Goal: Task Accomplishment & Management: Manage account settings

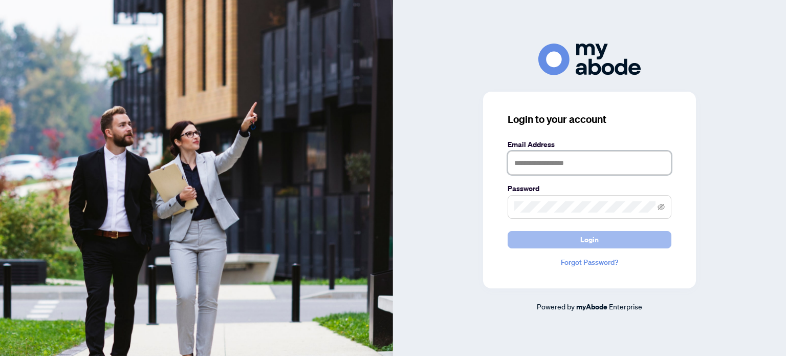
type input "**********"
click at [557, 246] on button "Login" at bounding box center [590, 239] width 164 height 17
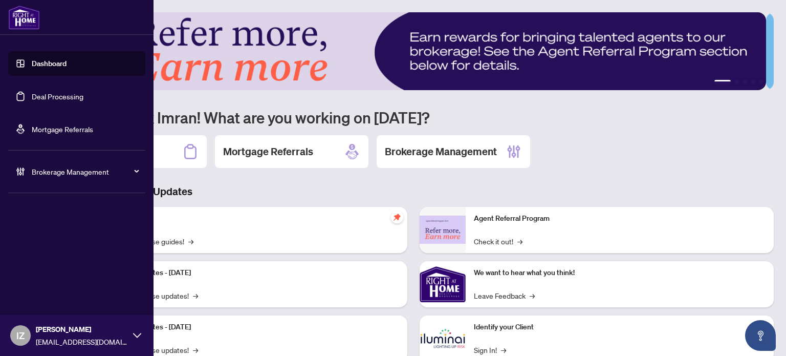
click at [73, 95] on link "Deal Processing" at bounding box center [58, 96] width 52 height 9
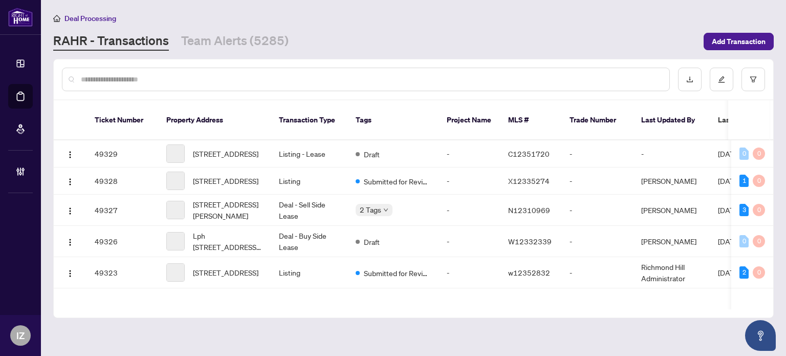
click at [222, 85] on div at bounding box center [366, 80] width 608 height 24
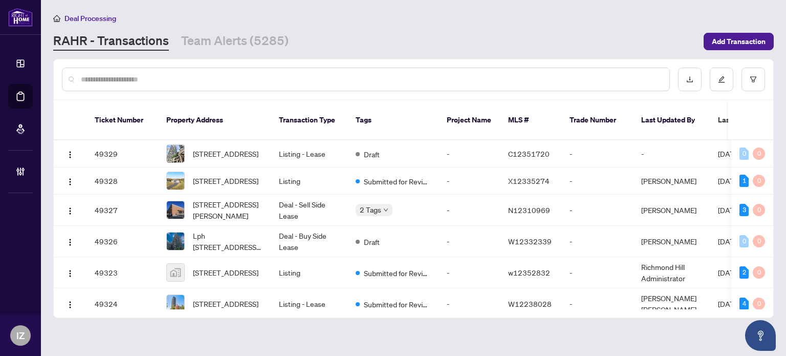
click at [178, 74] on input "text" at bounding box center [371, 79] width 581 height 11
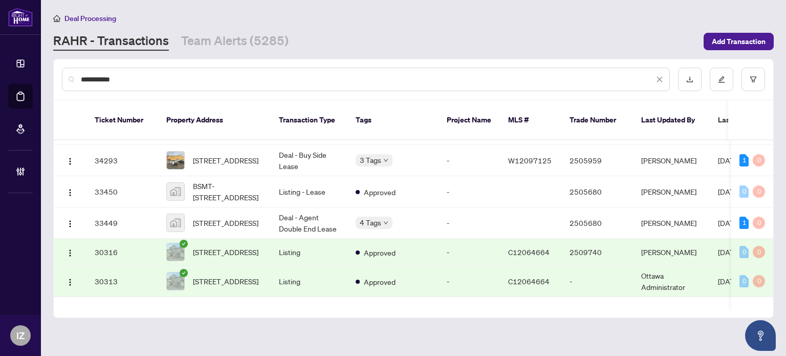
scroll to position [358, 0]
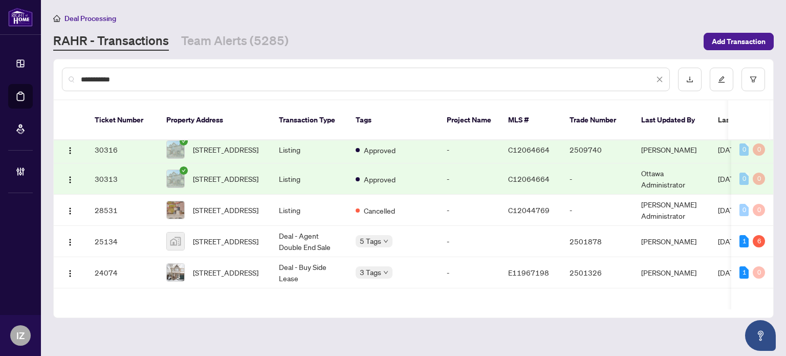
type input "**********"
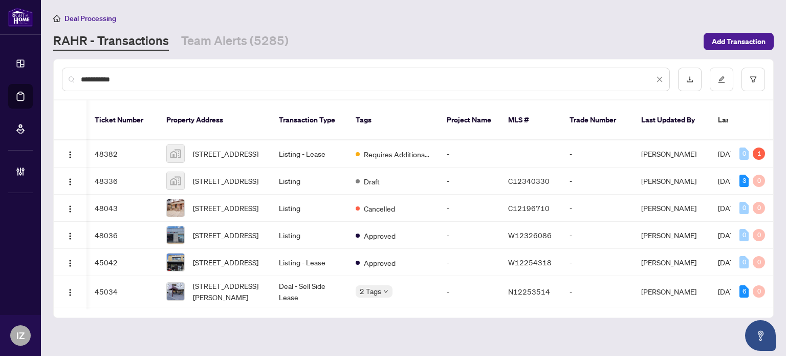
scroll to position [0, 206]
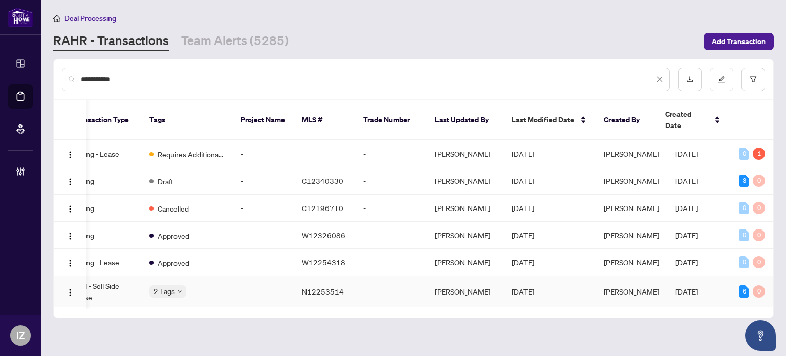
drag, startPoint x: 613, startPoint y: 297, endPoint x: 562, endPoint y: 290, distance: 51.6
click at [563, 290] on div "Ticket Number Property Address Transaction Type Tags Project Name MLS # Trade N…" at bounding box center [414, 208] width 720 height 217
click at [543, 298] on div "Ticket Number Property Address Transaction Type Tags Project Name MLS # Trade N…" at bounding box center [414, 208] width 720 height 217
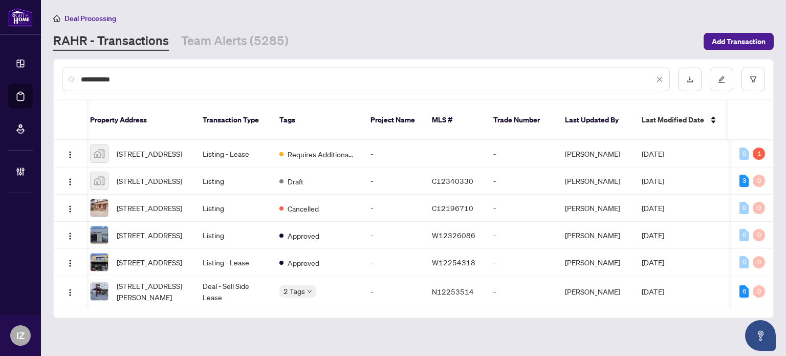
scroll to position [0, 47]
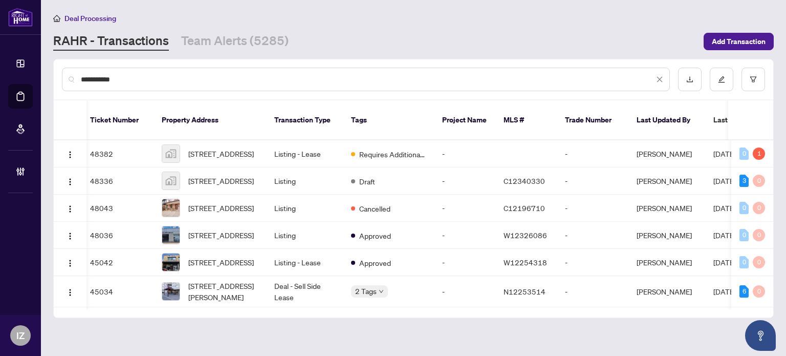
click at [584, 298] on div "Ticket Number Property Address Transaction Type Tags Project Name MLS # Trade N…" at bounding box center [414, 208] width 720 height 217
click at [681, 299] on div "Ticket Number Property Address Transaction Type Tags Project Name MLS # Trade N…" at bounding box center [414, 208] width 720 height 217
click at [666, 293] on td "Jaye Khosravi" at bounding box center [667, 291] width 77 height 31
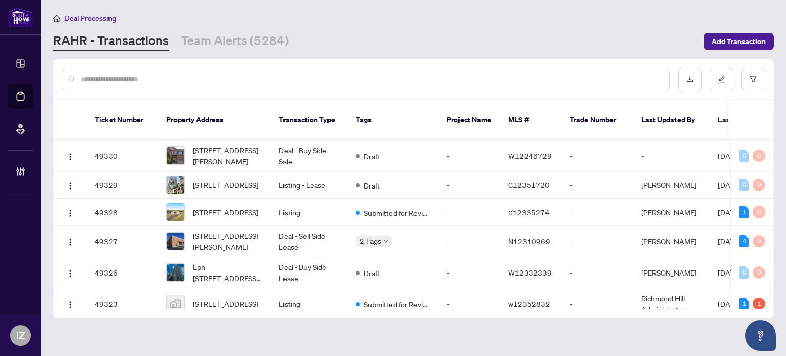
click at [457, 76] on input "text" at bounding box center [371, 79] width 581 height 11
click at [392, 81] on input "text" at bounding box center [371, 79] width 581 height 11
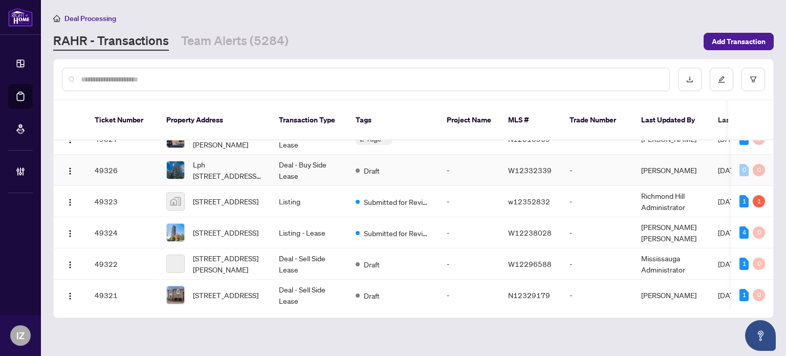
scroll to position [154, 0]
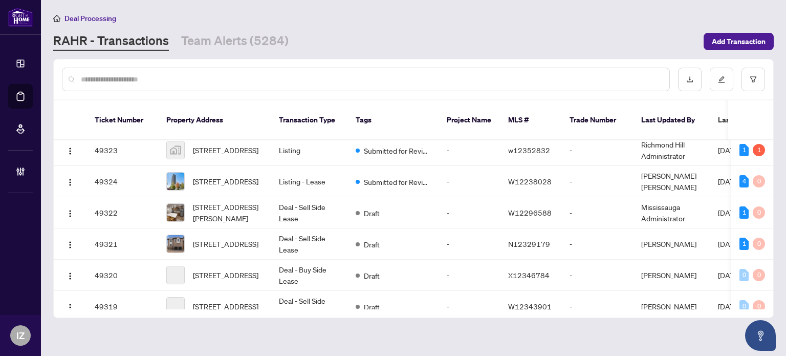
click at [292, 77] on input "text" at bounding box center [371, 79] width 581 height 11
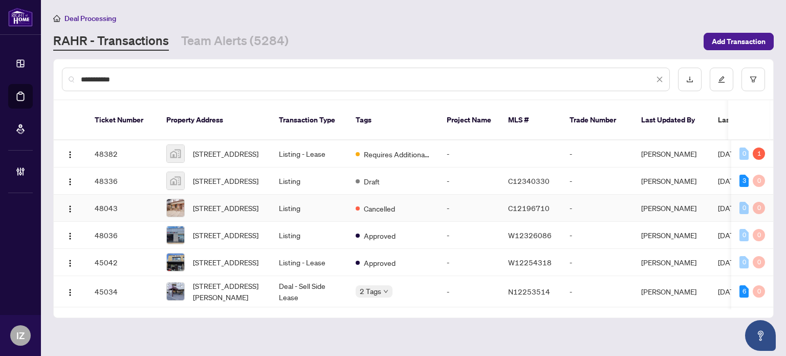
scroll to position [51, 0]
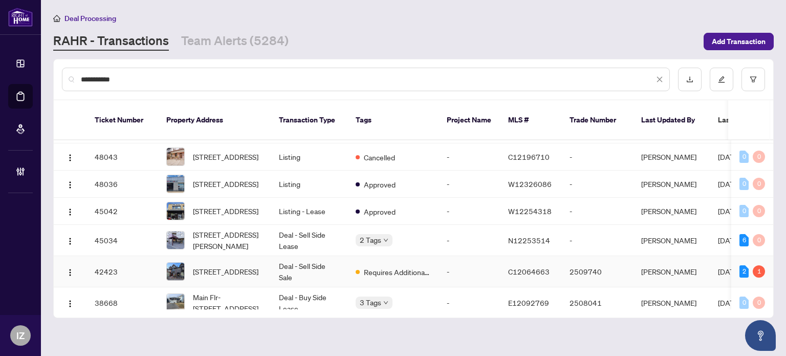
type input "**********"
click at [316, 275] on td "Deal - Sell Side Sale" at bounding box center [309, 271] width 77 height 31
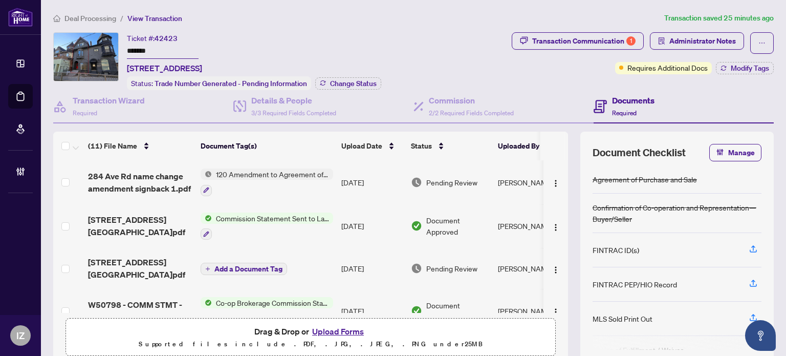
click at [134, 275] on td "284 Avenue Rd TS.pdf" at bounding box center [140, 268] width 113 height 41
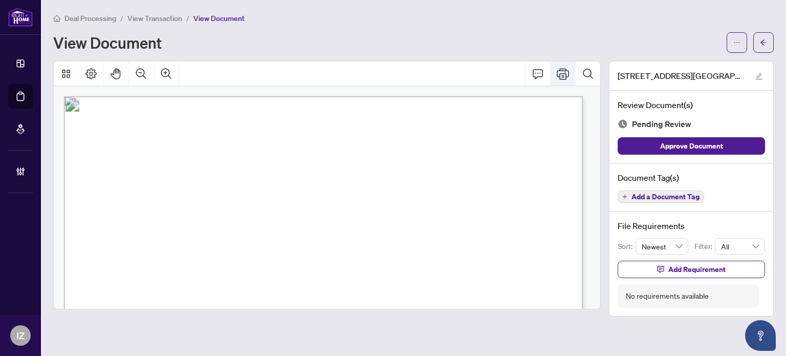
click at [561, 76] on icon "Print" at bounding box center [563, 74] width 12 height 12
click at [739, 46] on span "button" at bounding box center [737, 42] width 7 height 16
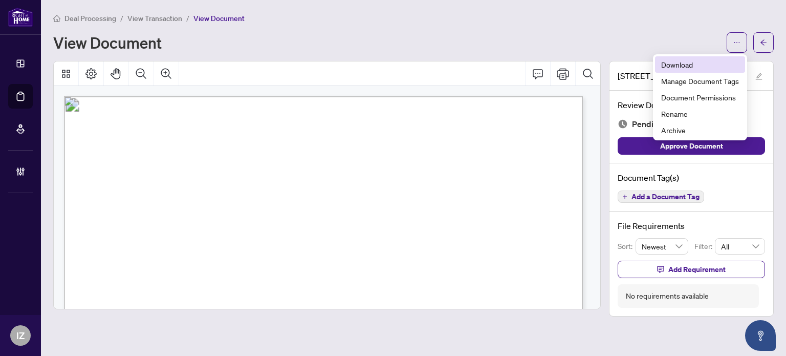
click at [718, 60] on span "Download" at bounding box center [700, 64] width 78 height 11
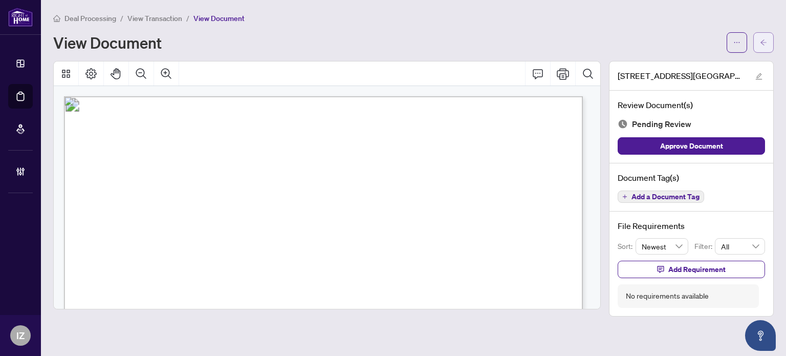
click at [765, 45] on icon "arrow-left" at bounding box center [763, 42] width 7 height 7
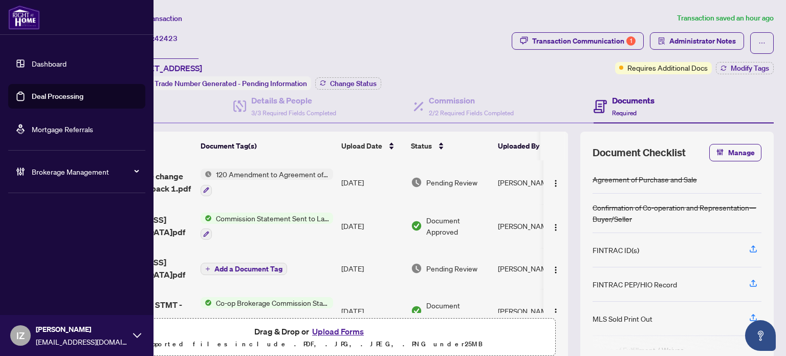
click at [24, 173] on icon at bounding box center [20, 171] width 10 height 10
click at [49, 242] on link "Manage Agents" at bounding box center [47, 245] width 51 height 9
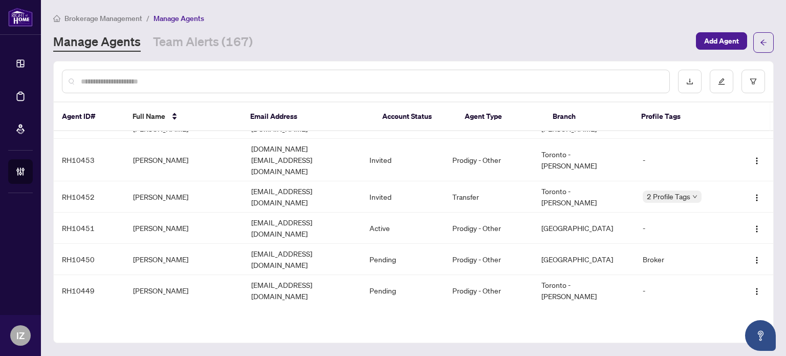
scroll to position [330, 0]
